Goal: Register for event/course

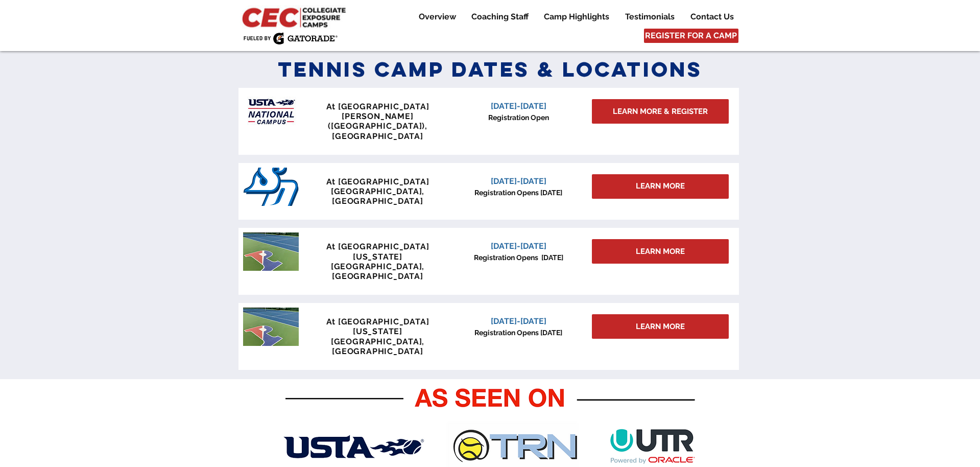
scroll to position [449, 0]
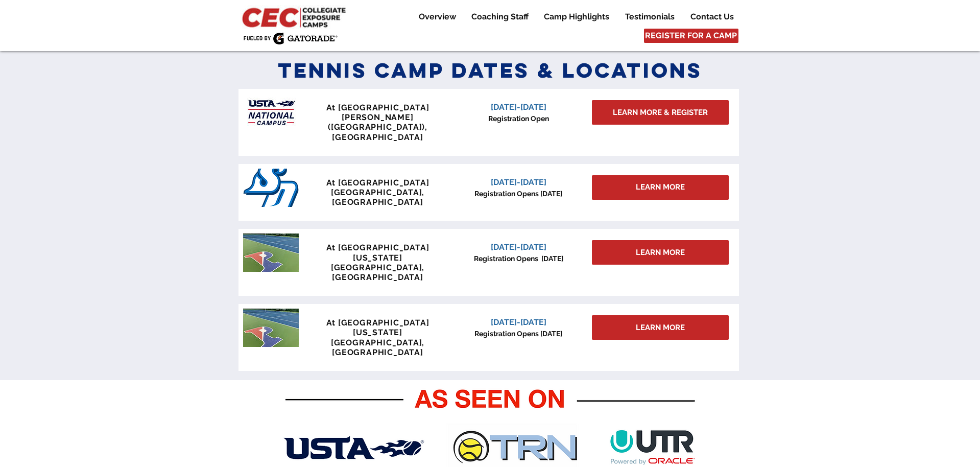
click at [624, 123] on link "LEARN MORE & REGISTER" at bounding box center [660, 112] width 137 height 25
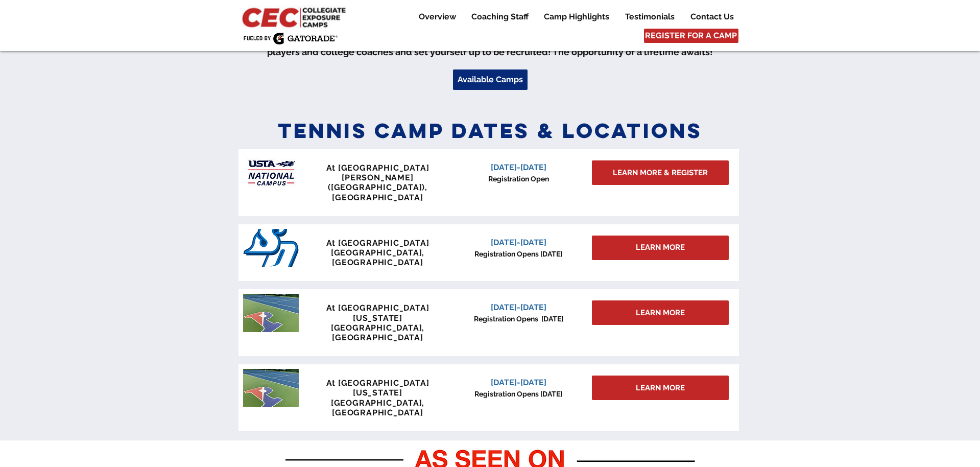
scroll to position [391, 0]
